Goal: Answer question/provide support

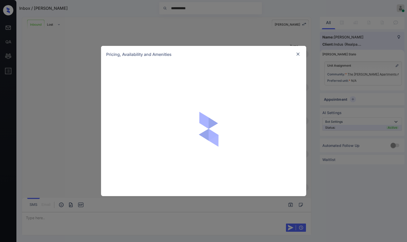
scroll to position [98, 0]
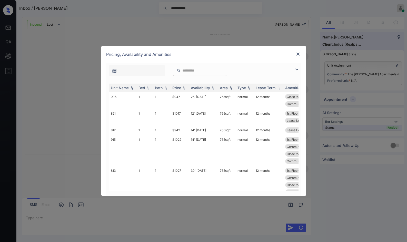
click at [298, 68] on img at bounding box center [297, 69] width 6 height 6
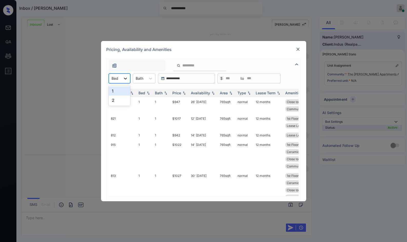
click at [123, 76] on icon at bounding box center [125, 78] width 5 height 5
click at [119, 104] on div "2" at bounding box center [120, 100] width 22 height 9
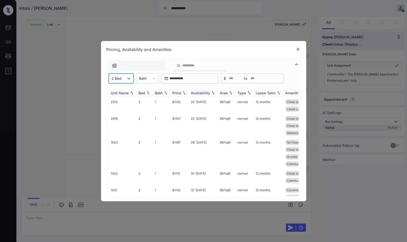
click at [183, 93] on img at bounding box center [184, 93] width 5 height 4
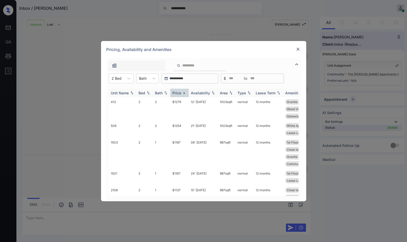
click at [183, 93] on img at bounding box center [184, 93] width 5 height 4
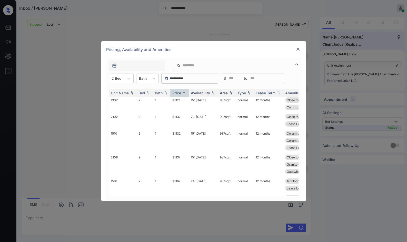
scroll to position [0, 0]
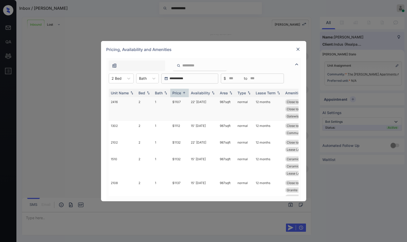
click at [183, 105] on td "$1107" at bounding box center [179, 109] width 18 height 24
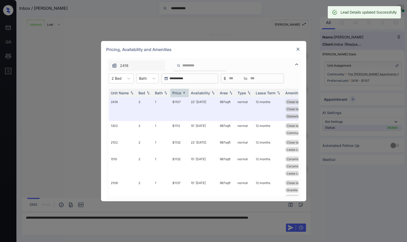
click at [298, 48] on img at bounding box center [297, 49] width 5 height 5
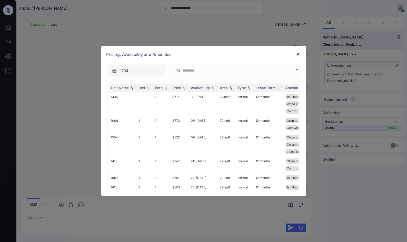
scroll to position [256, 0]
click at [297, 70] on img at bounding box center [297, 69] width 6 height 6
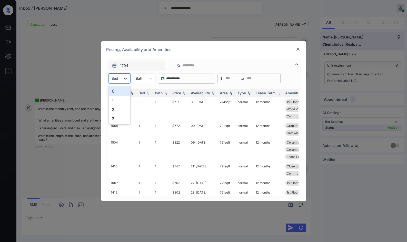
click at [128, 77] on div at bounding box center [125, 78] width 9 height 9
click at [124, 95] on div "0" at bounding box center [120, 90] width 22 height 9
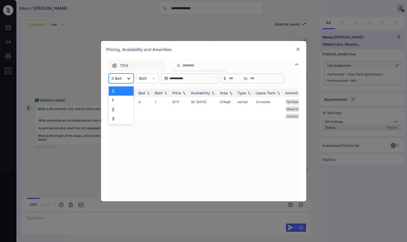
click at [124, 77] on div at bounding box center [128, 78] width 9 height 9
click at [124, 96] on div "1" at bounding box center [121, 100] width 25 height 9
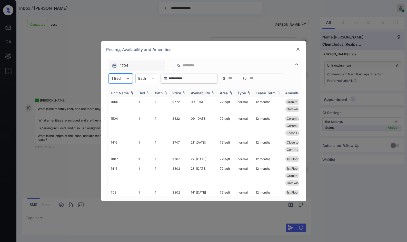
click at [182, 95] on th "Price" at bounding box center [179, 93] width 18 height 8
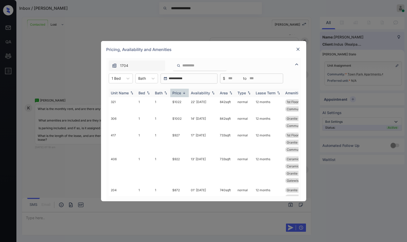
click at [183, 95] on th "Price" at bounding box center [179, 93] width 18 height 8
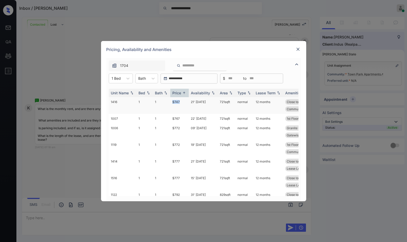
drag, startPoint x: 173, startPoint y: 101, endPoint x: 184, endPoint y: 102, distance: 11.8
click at [184, 102] on td "$747" at bounding box center [179, 105] width 18 height 17
copy td "$747"
click at [185, 102] on td "$747" at bounding box center [179, 105] width 18 height 17
drag, startPoint x: 185, startPoint y: 102, endPoint x: 188, endPoint y: 102, distance: 3.1
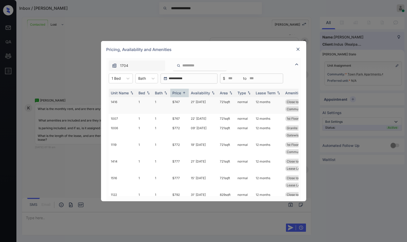
click at [185, 102] on td "$747" at bounding box center [179, 105] width 18 height 17
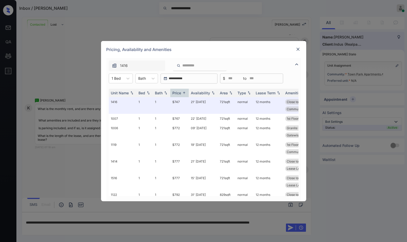
click at [299, 49] on img at bounding box center [297, 49] width 5 height 5
